Goal: Task Accomplishment & Management: Complete application form

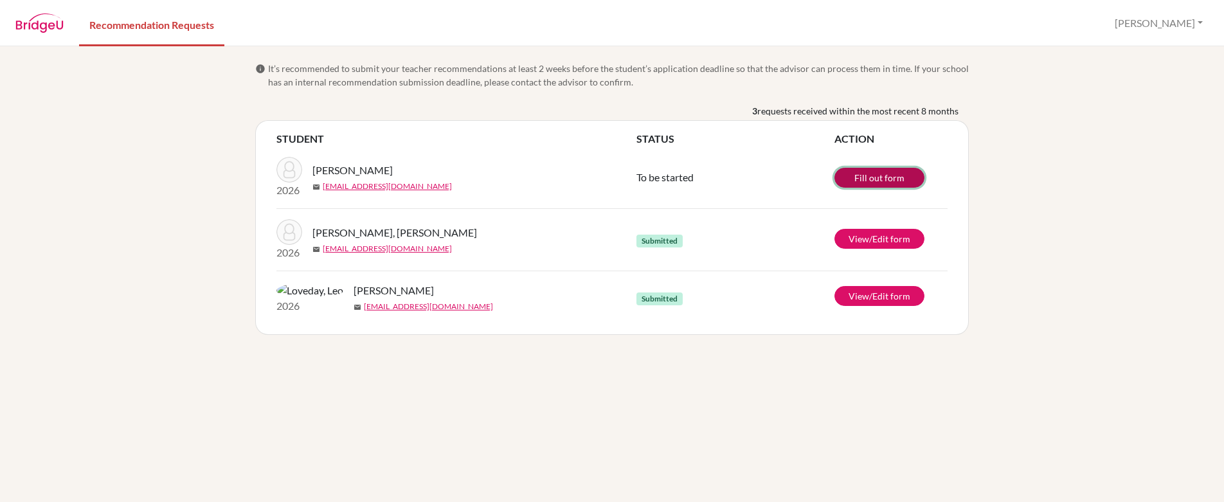
click at [864, 176] on link "Fill out form" at bounding box center [880, 178] width 90 height 20
drag, startPoint x: 365, startPoint y: 171, endPoint x: 313, endPoint y: 172, distance: 52.1
click at [313, 172] on span "[PERSON_NAME]" at bounding box center [352, 170] width 80 height 15
copy span "Farnsworth"
click at [876, 299] on link "View/Edit form" at bounding box center [880, 296] width 90 height 20
